Goal: Task Accomplishment & Management: Complete application form

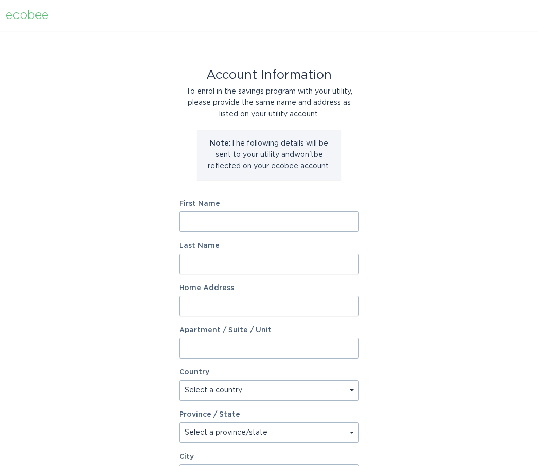
click at [221, 221] on input "First Name" at bounding box center [269, 221] width 180 height 21
type input "[PERSON_NAME]"
click at [223, 273] on input "Last Name" at bounding box center [269, 263] width 180 height 21
type input "Hague"
click at [222, 305] on input "Home Address" at bounding box center [269, 306] width 180 height 21
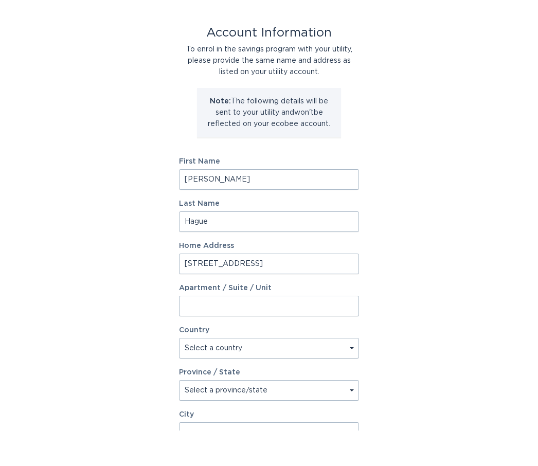
scroll to position [29, 0]
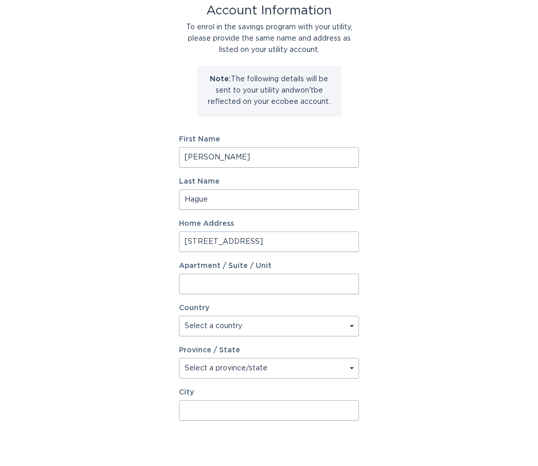
type input "[STREET_ADDRESS]"
click at [225, 351] on select "Select a country [GEOGRAPHIC_DATA] [GEOGRAPHIC_DATA]" at bounding box center [269, 361] width 180 height 21
select select "US"
click at [253, 370] on select "Select a province/state [US_STATE] [US_STATE] [US_STATE] [US_STATE] [US_STATE] …" at bounding box center [269, 367] width 180 height 21
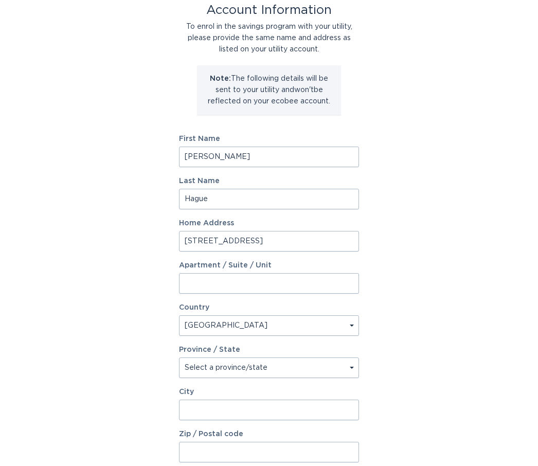
select select "AZ"
click at [217, 410] on input "City" at bounding box center [269, 409] width 180 height 21
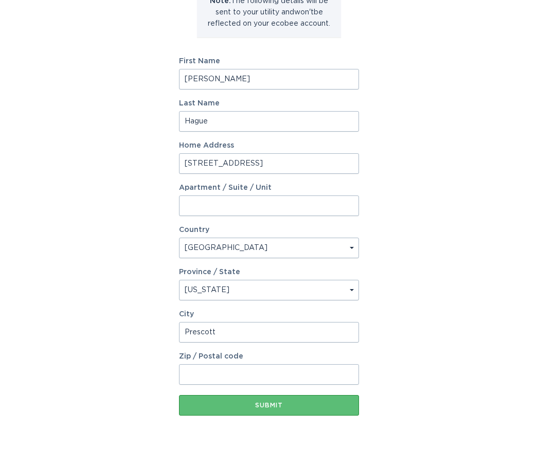
scroll to position [160, 0]
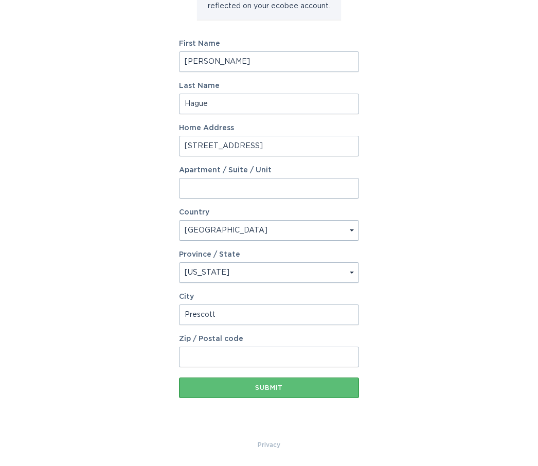
type input "Prescott"
click at [212, 361] on input "Zip / Postal code" at bounding box center [269, 356] width 180 height 21
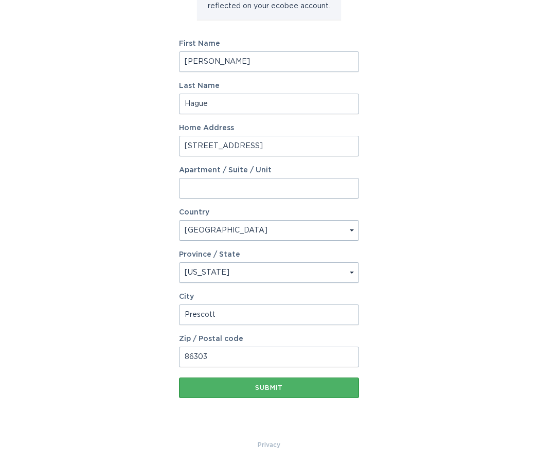
type input "86303"
click at [268, 385] on div "Submit" at bounding box center [269, 388] width 170 height 6
